Goal: Task Accomplishment & Management: Use online tool/utility

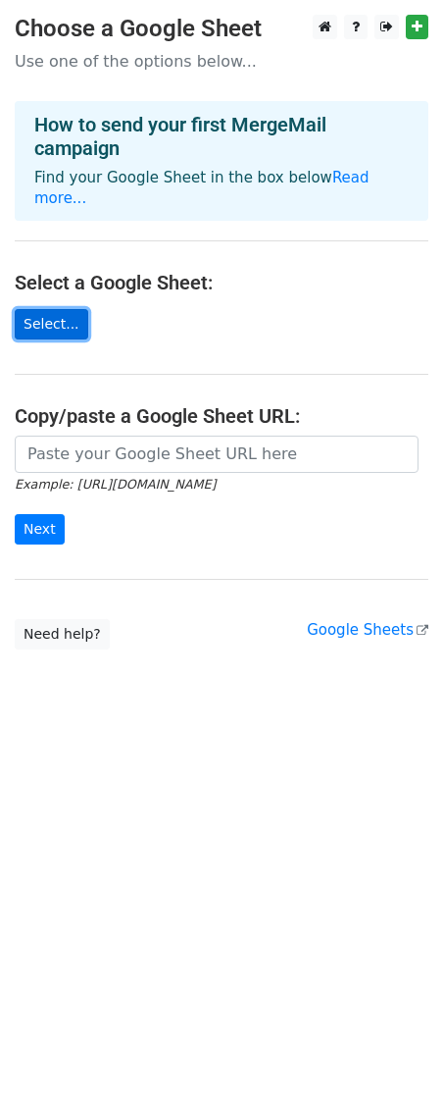
click at [60, 309] on link "Select..." at bounding box center [52, 324] width 74 height 30
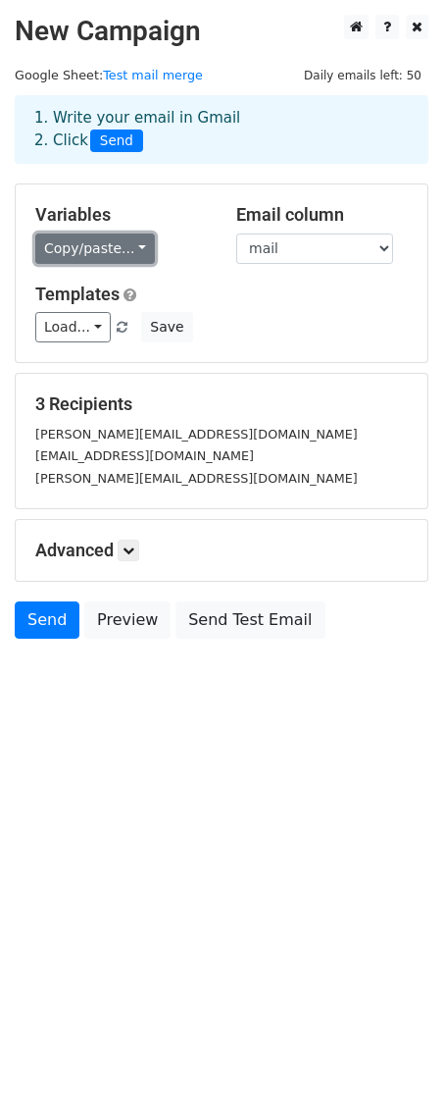
click at [136, 248] on link "Copy/paste..." at bounding box center [95, 248] width 120 height 30
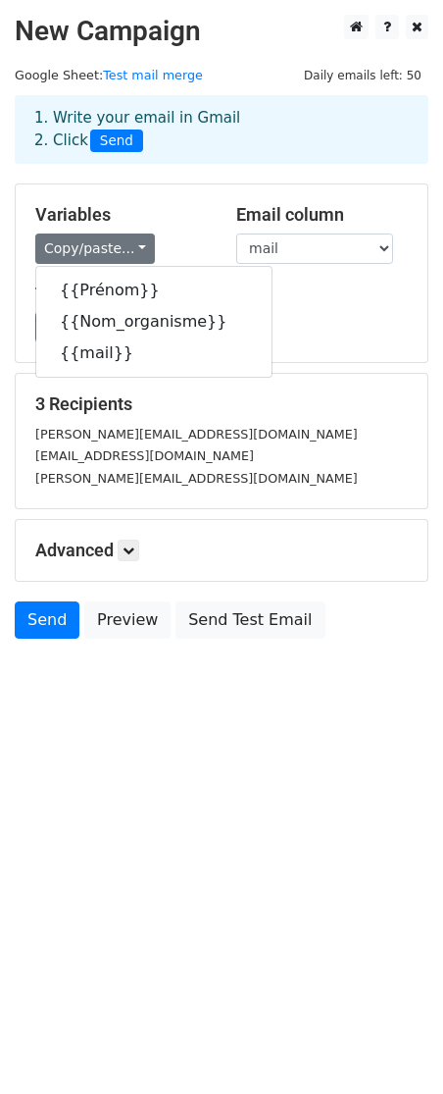
click at [182, 235] on div "Copy/paste... {{Prénom}} {{Nom_organisme}} {{mail}}" at bounding box center [121, 248] width 172 height 30
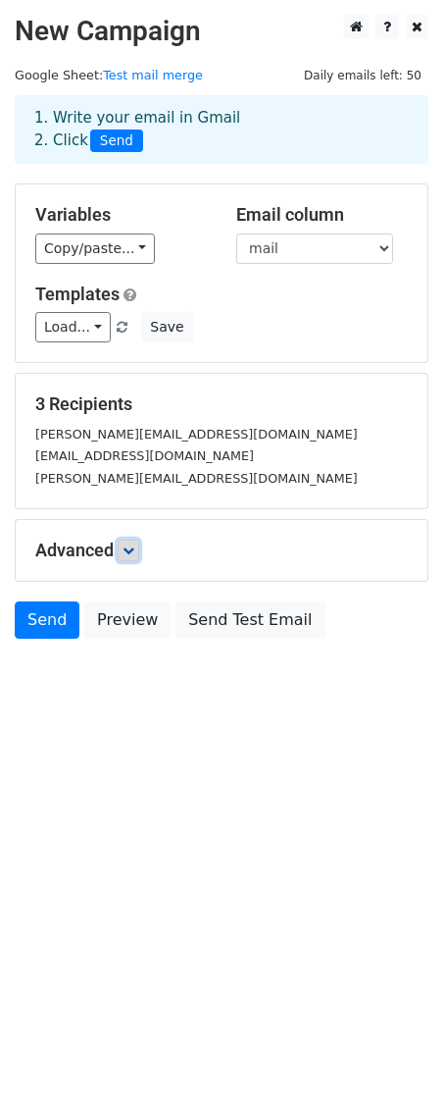
click at [134, 555] on icon at bounding box center [129, 550] width 12 height 12
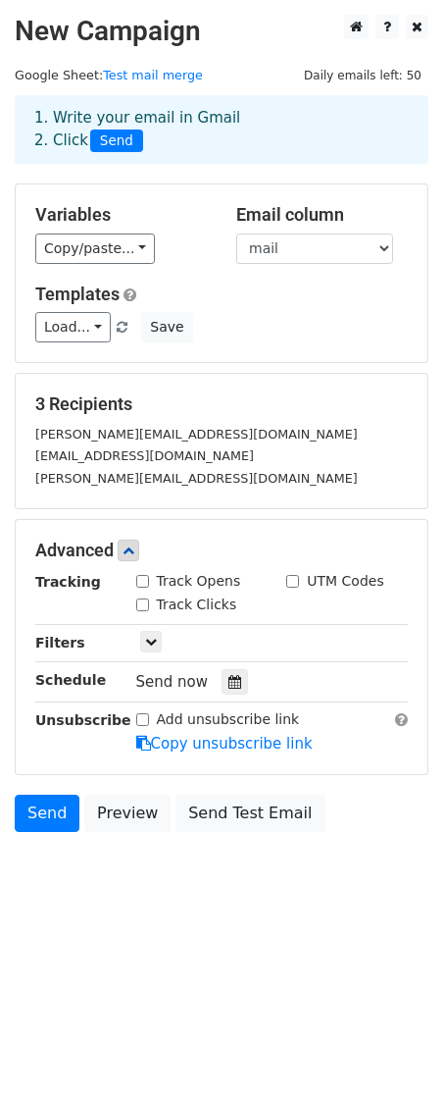
click at [142, 583] on input "Track Opens" at bounding box center [142, 581] width 13 height 13
checkbox input "true"
click at [142, 610] on div "Track Clicks" at bounding box center [186, 605] width 101 height 21
click at [143, 604] on input "Track Clicks" at bounding box center [142, 604] width 13 height 13
checkbox input "true"
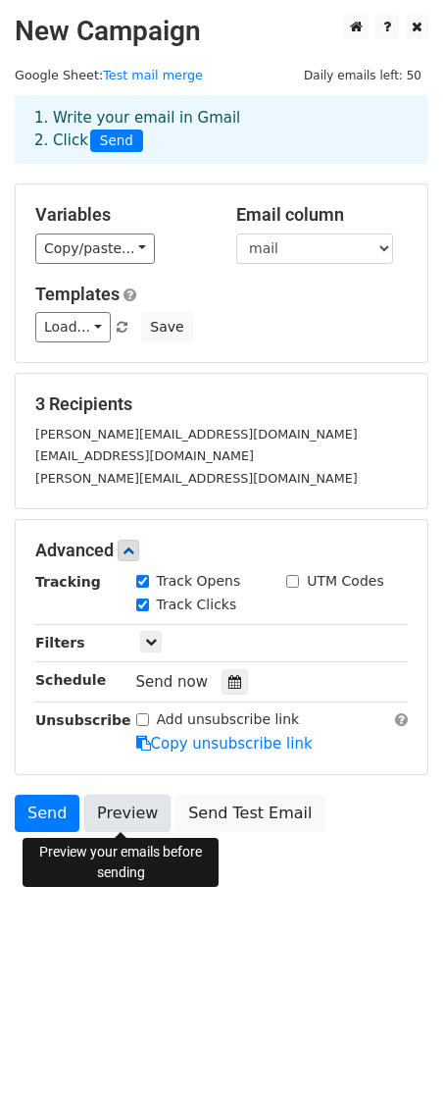
click at [119, 816] on link "Preview" at bounding box center [127, 813] width 86 height 37
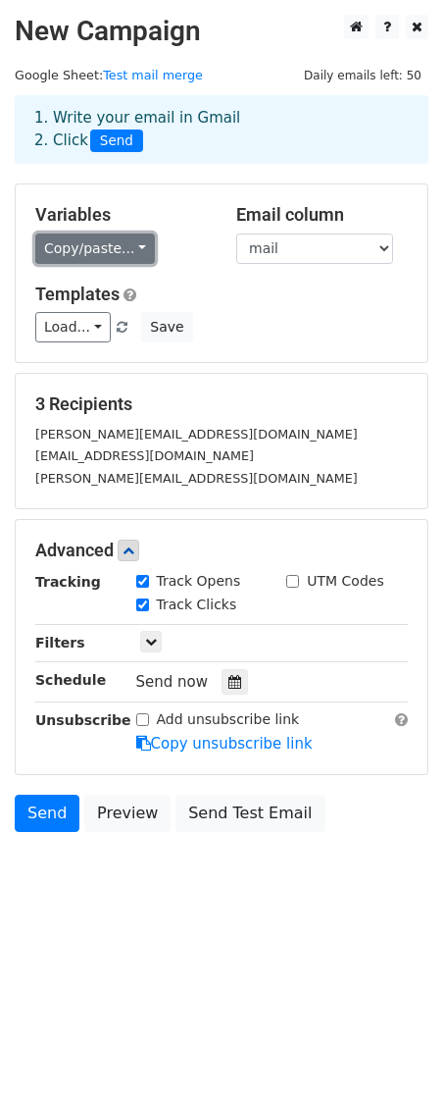
click at [135, 250] on link "Copy/paste..." at bounding box center [95, 248] width 120 height 30
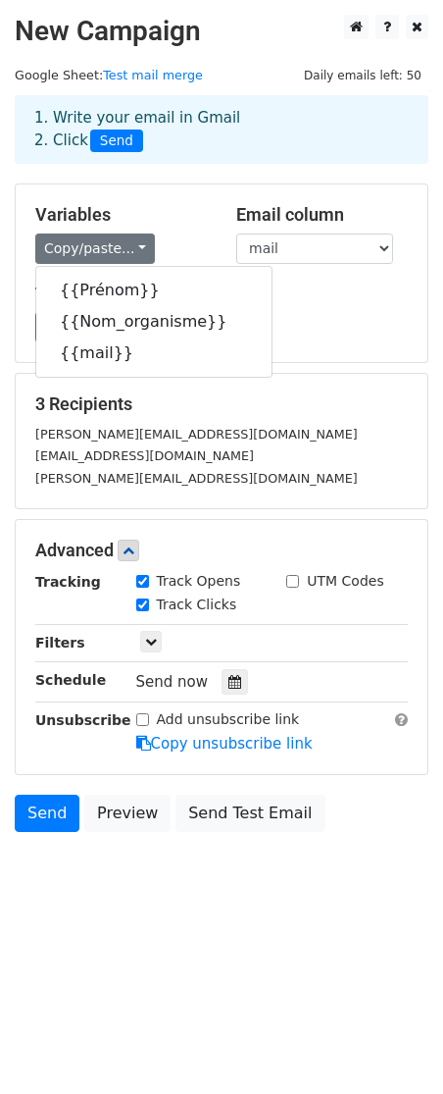
click at [285, 310] on div "Templates Load... No templates saved Save" at bounding box center [222, 314] width 402 height 60
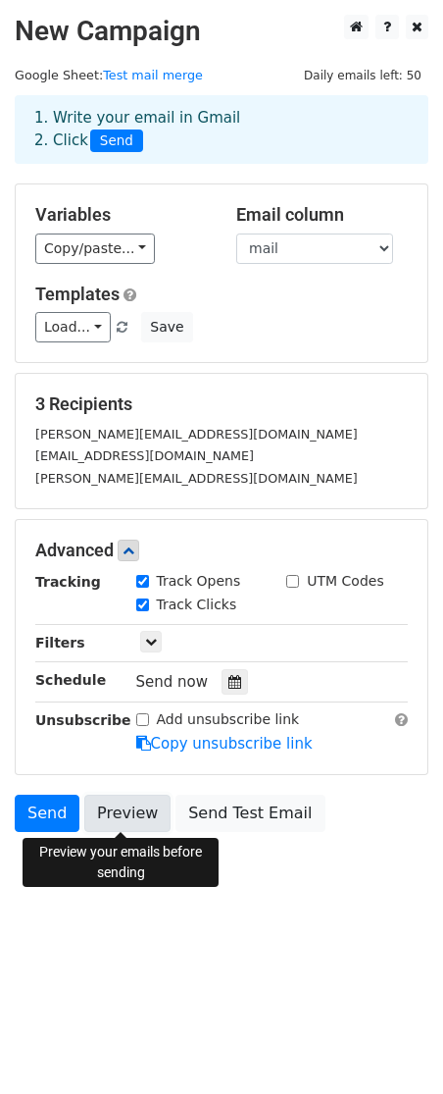
click at [103, 820] on link "Preview" at bounding box center [127, 813] width 86 height 37
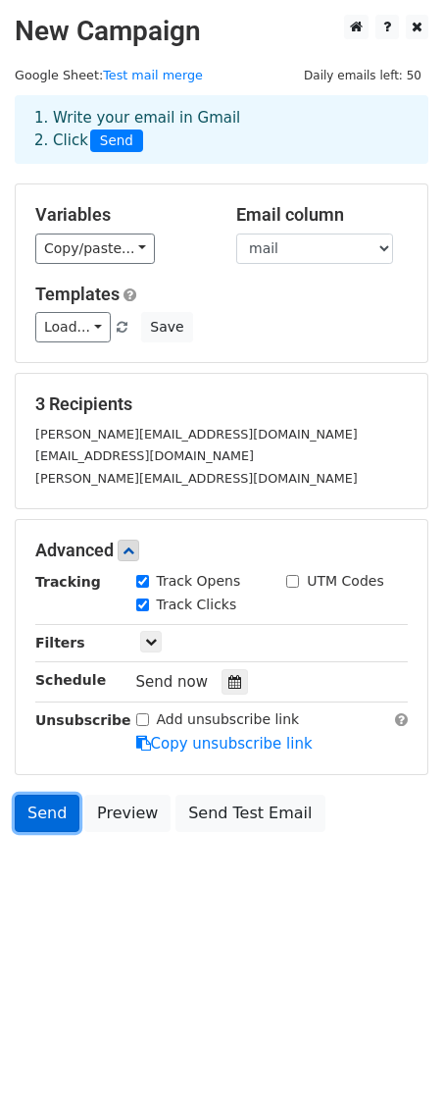
click at [51, 815] on link "Send" at bounding box center [47, 813] width 65 height 37
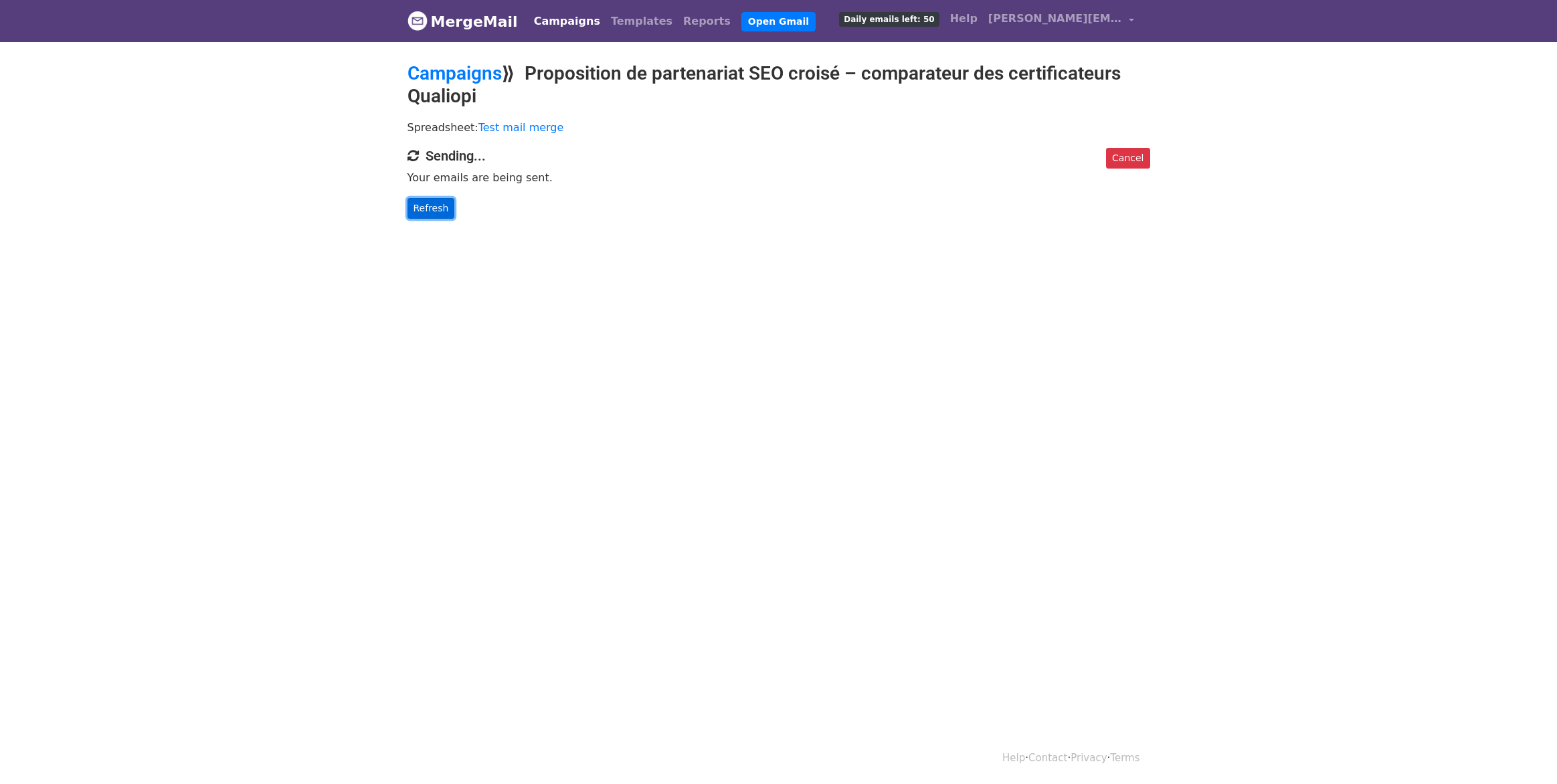
click at [417, 199] on link "Refresh" at bounding box center [431, 208] width 48 height 20
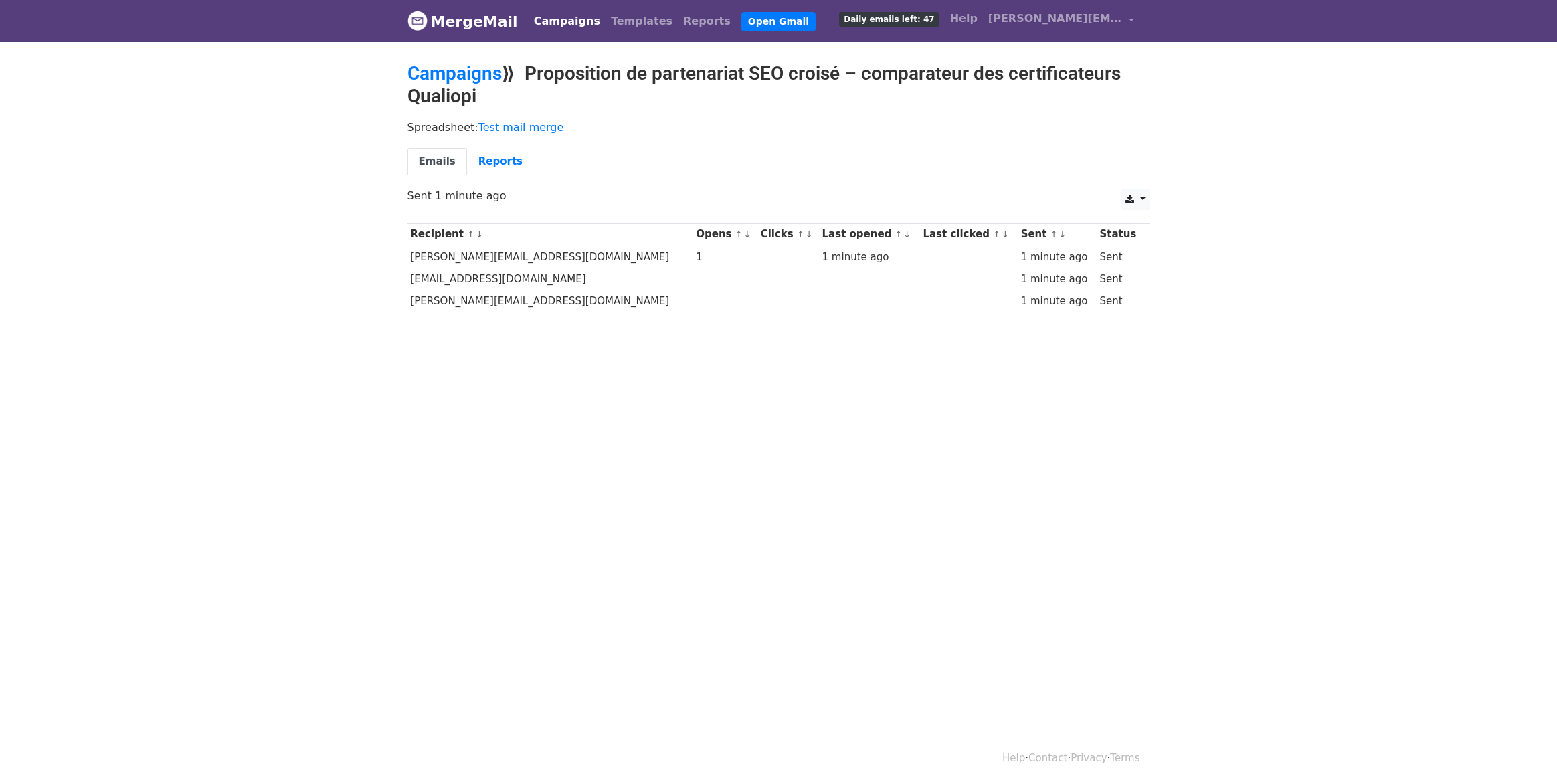
click at [558, 19] on link "Campaigns" at bounding box center [567, 21] width 77 height 27
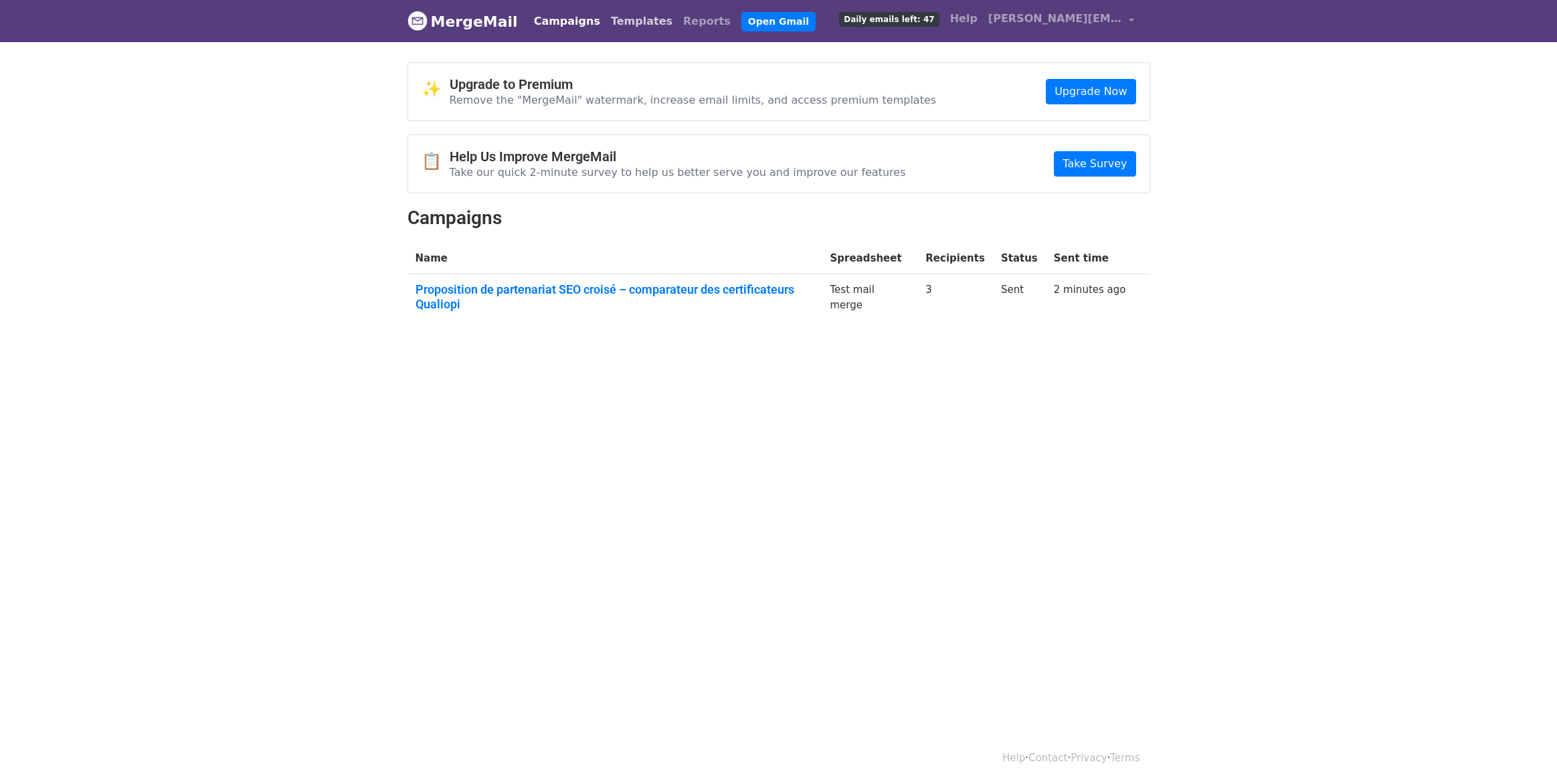
click at [621, 27] on link "Templates" at bounding box center [642, 21] width 72 height 27
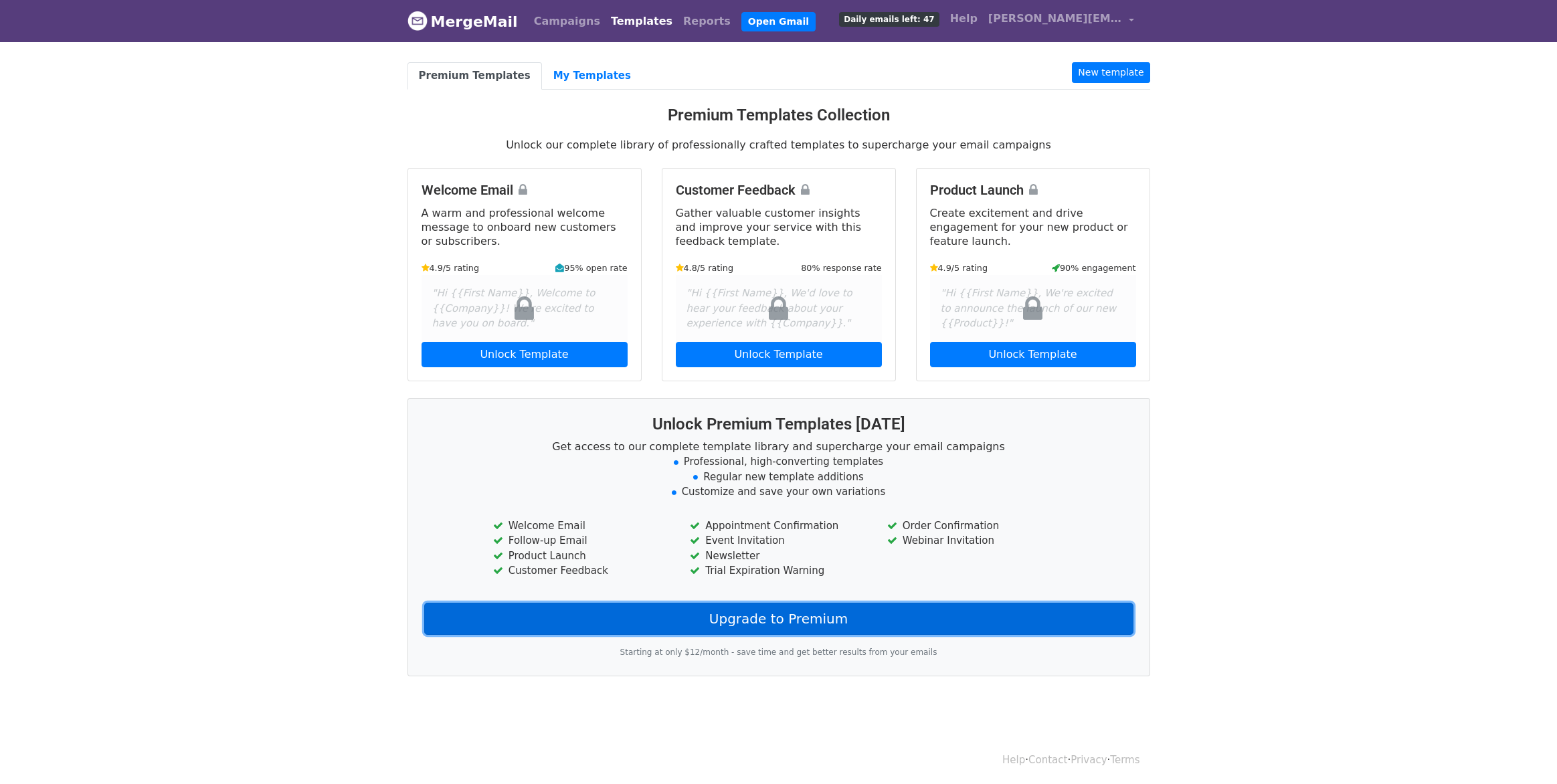
click at [762, 612] on link "Upgrade to Premium" at bounding box center [779, 618] width 709 height 32
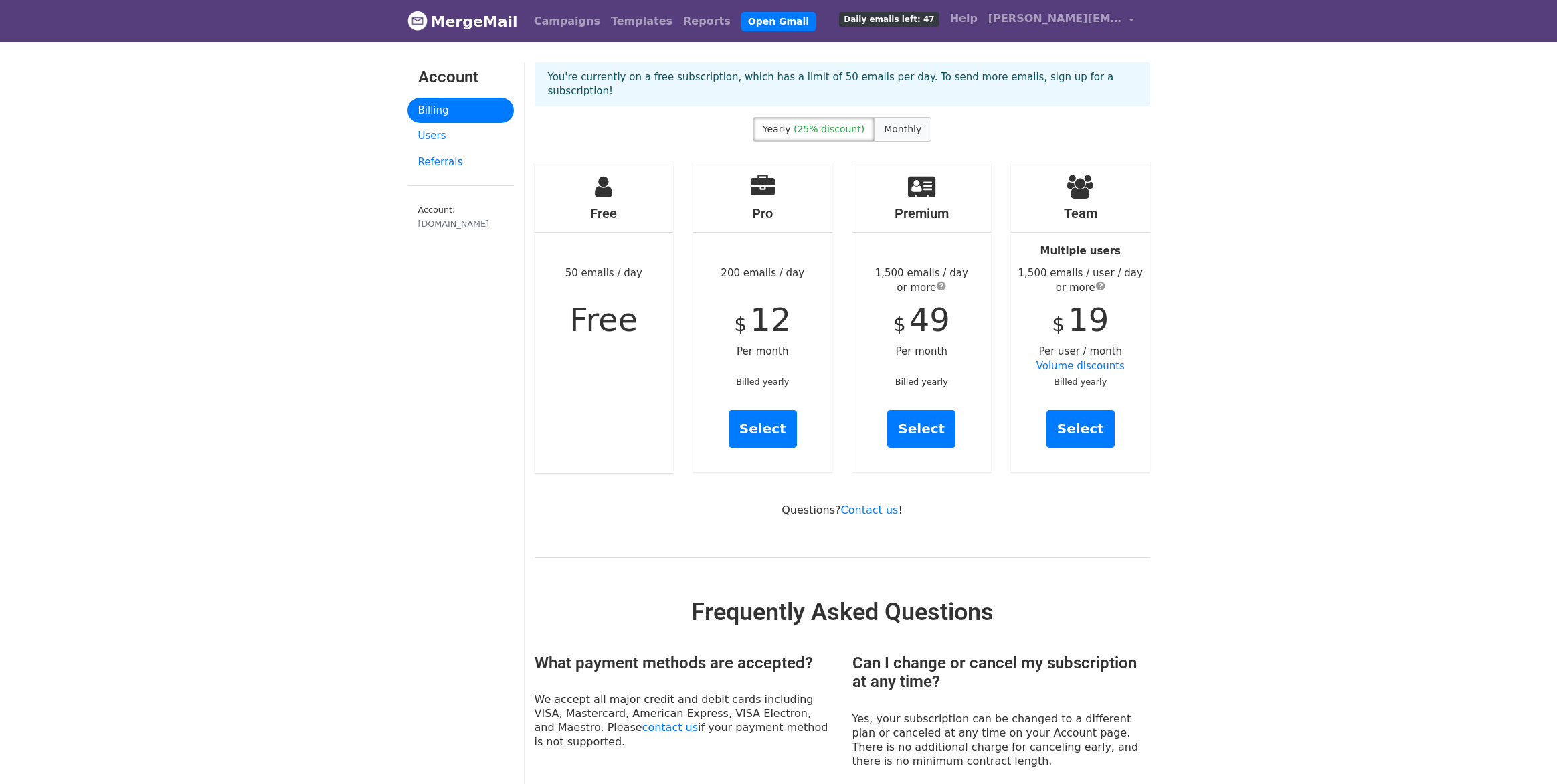
click at [894, 123] on span "Monthly" at bounding box center [902, 129] width 38 height 11
click at [442, 137] on link "Users" at bounding box center [460, 136] width 106 height 26
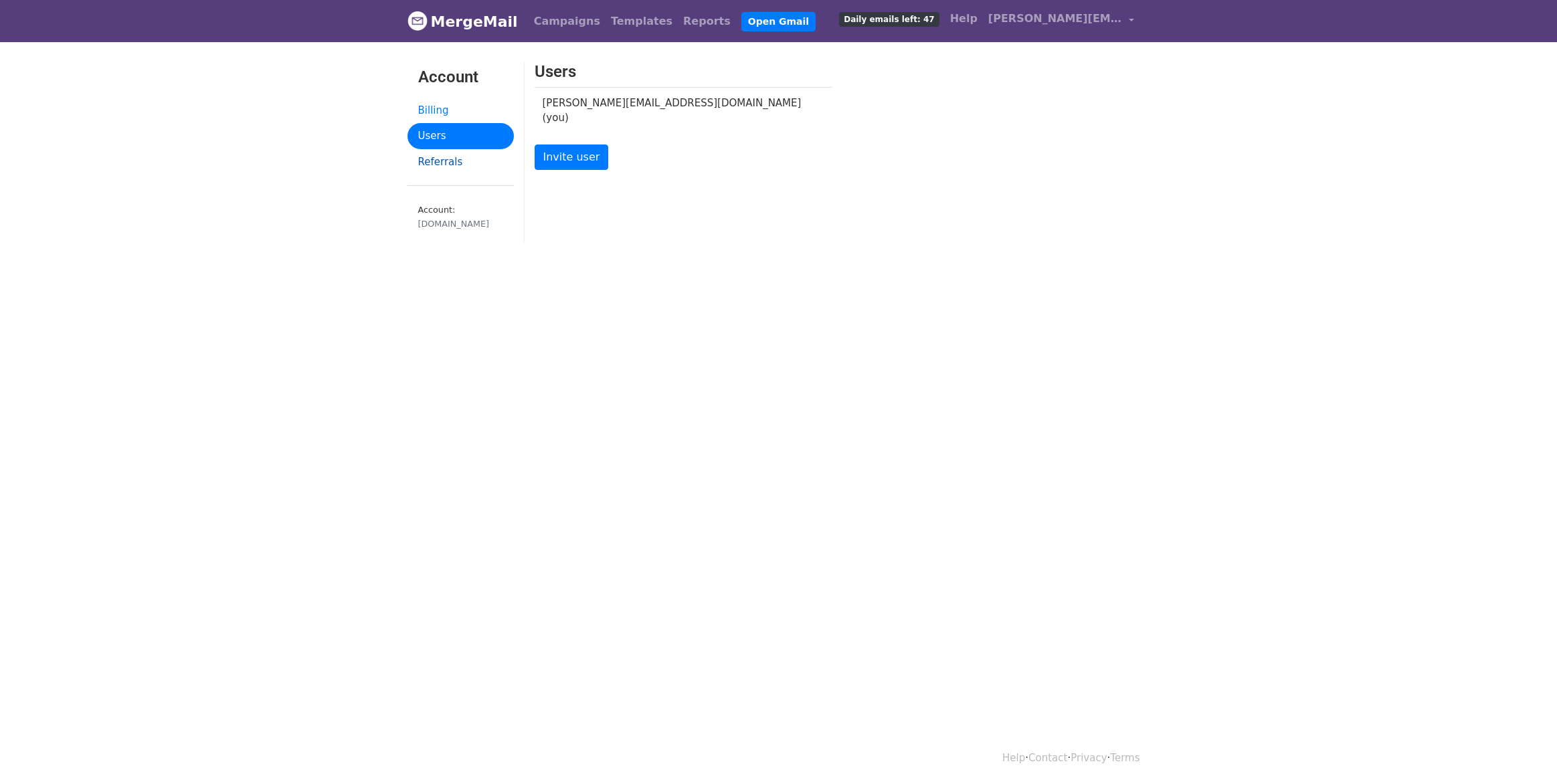
click at [439, 160] on link "Referrals" at bounding box center [460, 162] width 106 height 26
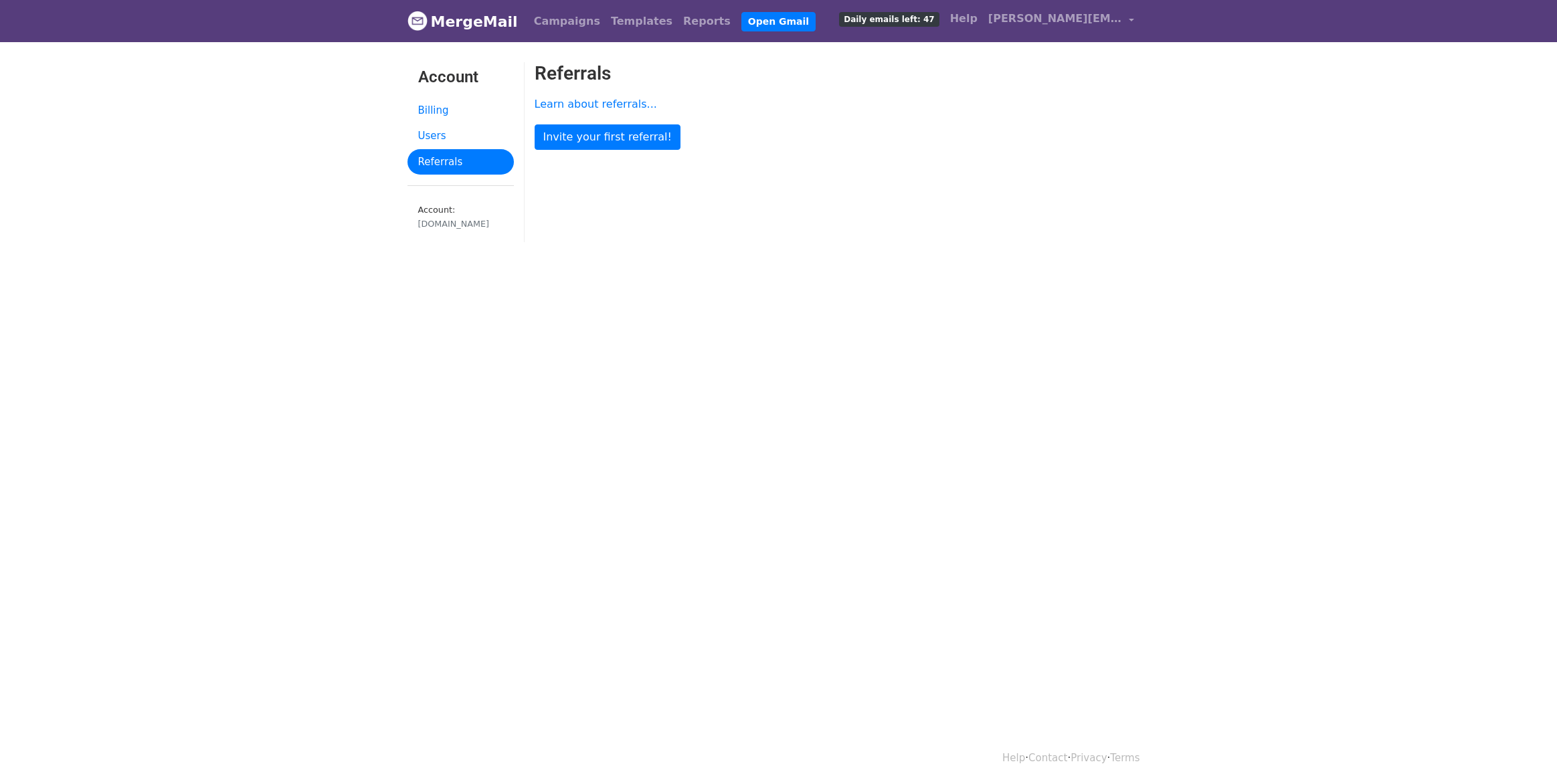
click at [461, 21] on link "MergeMail" at bounding box center [462, 21] width 110 height 28
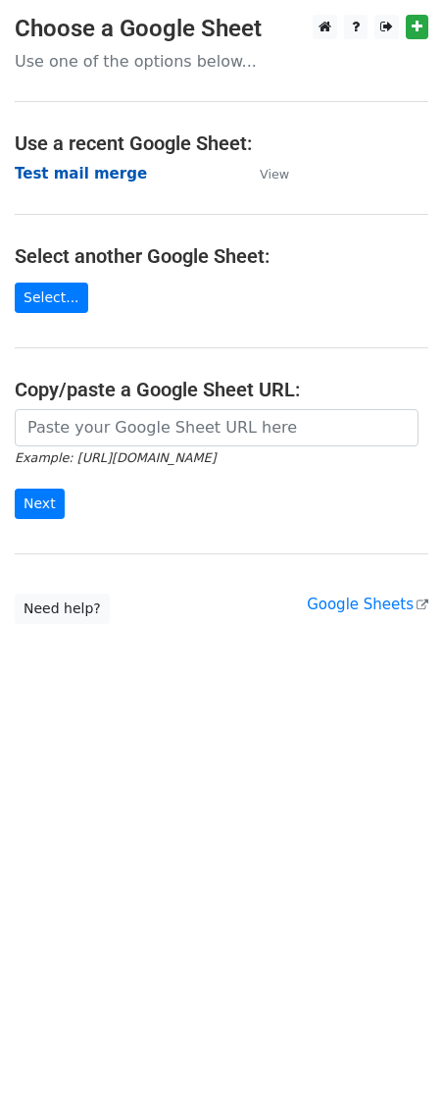
click at [88, 175] on strong "Test mail merge" at bounding box center [81, 174] width 132 height 18
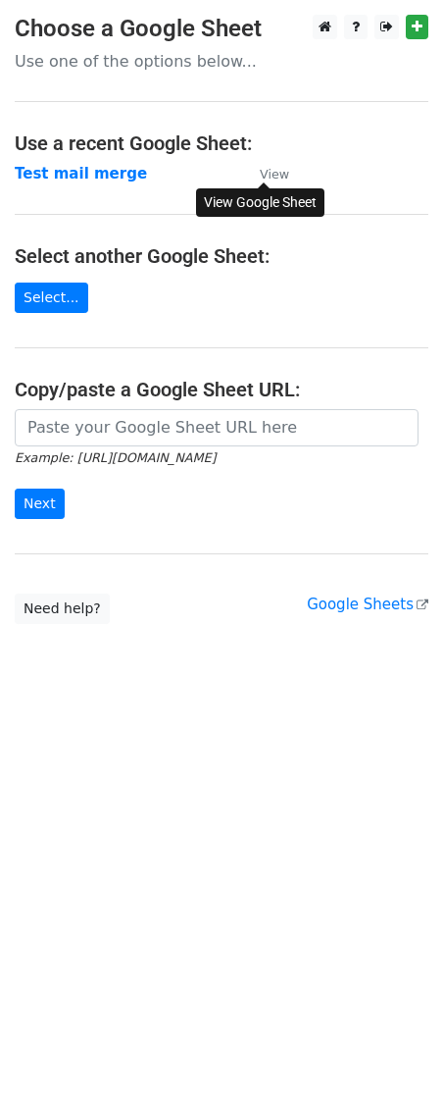
click at [282, 173] on small "View" at bounding box center [274, 174] width 29 height 15
click at [186, 132] on h4 "Use a recent Google Sheet:" at bounding box center [222, 143] width 414 height 24
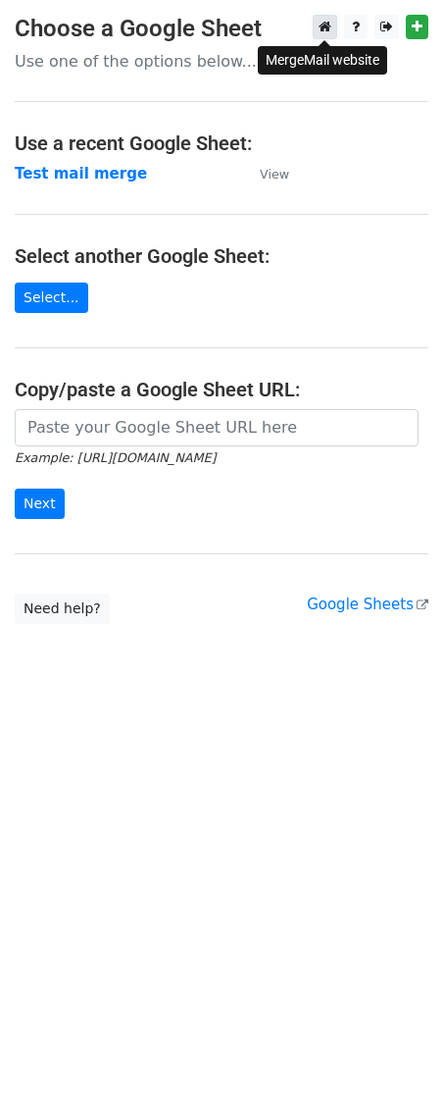
click at [324, 30] on icon at bounding box center [325, 27] width 13 height 14
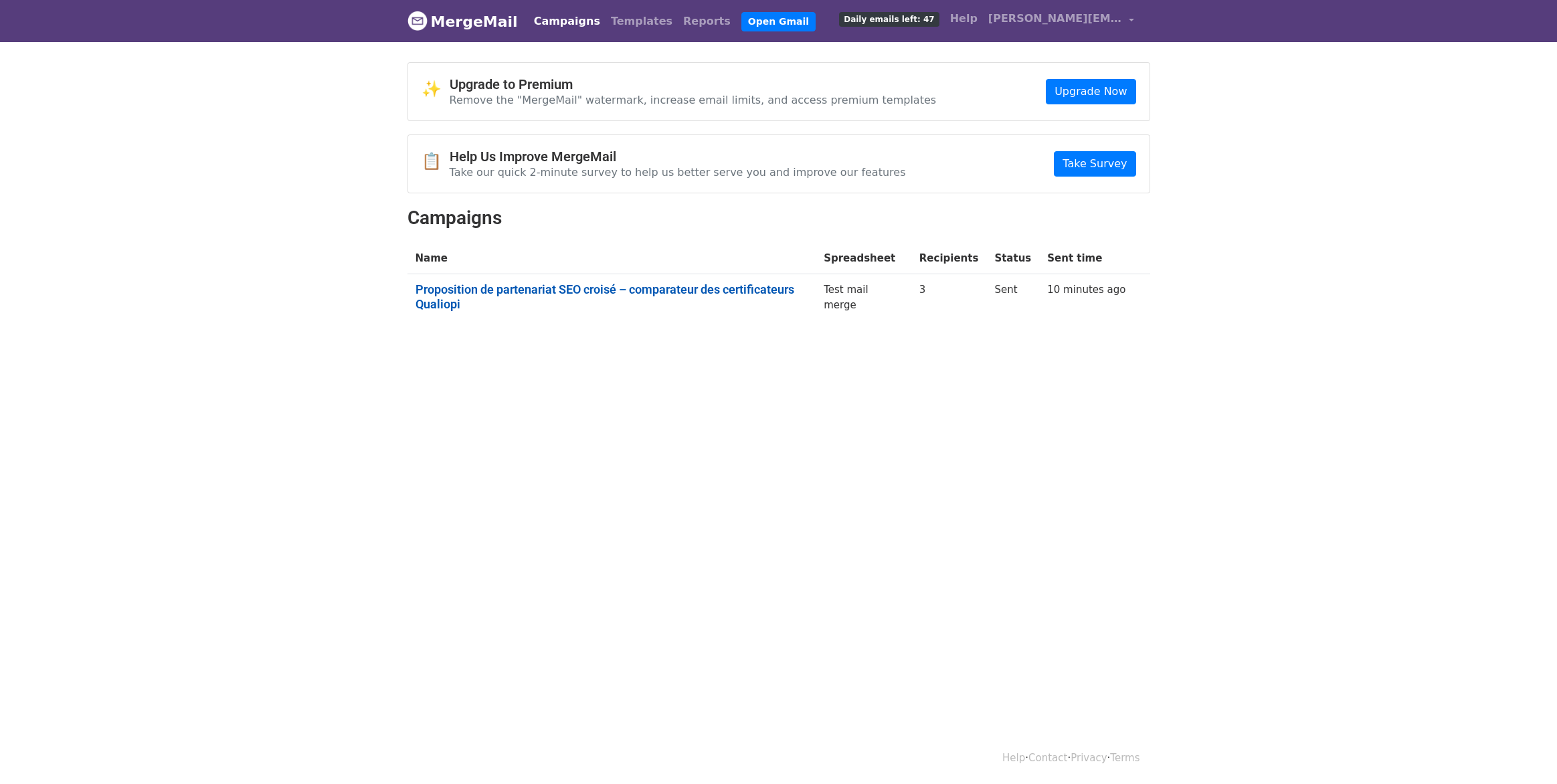
click at [467, 290] on link "Proposition de partenariat SEO croisé – comparateur des certificateurs Qualiopi" at bounding box center [612, 297] width 393 height 29
